Goal: Task Accomplishment & Management: Manage account settings

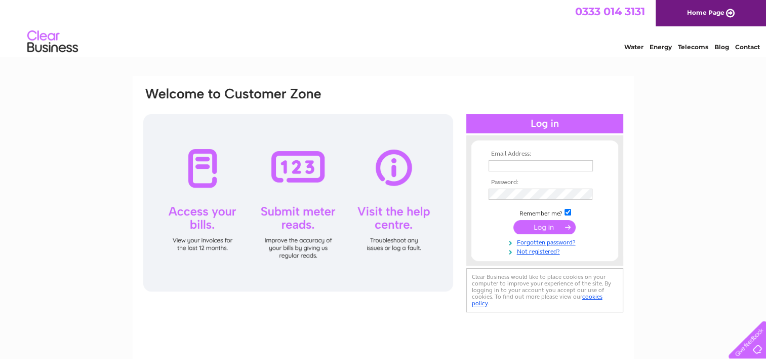
click at [460, 83] on div "Email Address: Password:" at bounding box center [383, 218] width 501 height 284
click at [730, 93] on div "Email Address: Password:" at bounding box center [383, 304] width 766 height 457
click at [519, 169] on input "text" at bounding box center [541, 166] width 105 height 12
paste input "accountspayable@uk.edensprings.com"
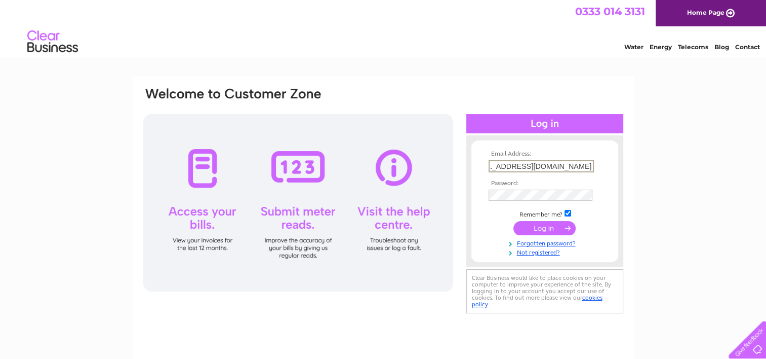
type input "accountspayable@uk.edensprings.com"
click at [513, 220] on input "submit" at bounding box center [544, 227] width 62 height 14
click at [547, 226] on input "submit" at bounding box center [544, 227] width 62 height 14
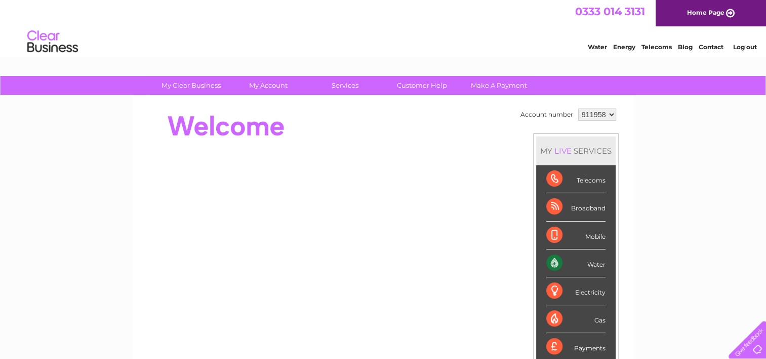
click at [432, 146] on div at bounding box center [326, 126] width 369 height 41
click at [584, 113] on select "911958 951962" at bounding box center [597, 114] width 38 height 12
click at [460, 130] on div at bounding box center [326, 126] width 369 height 41
